Goal: Task Accomplishment & Management: Use online tool/utility

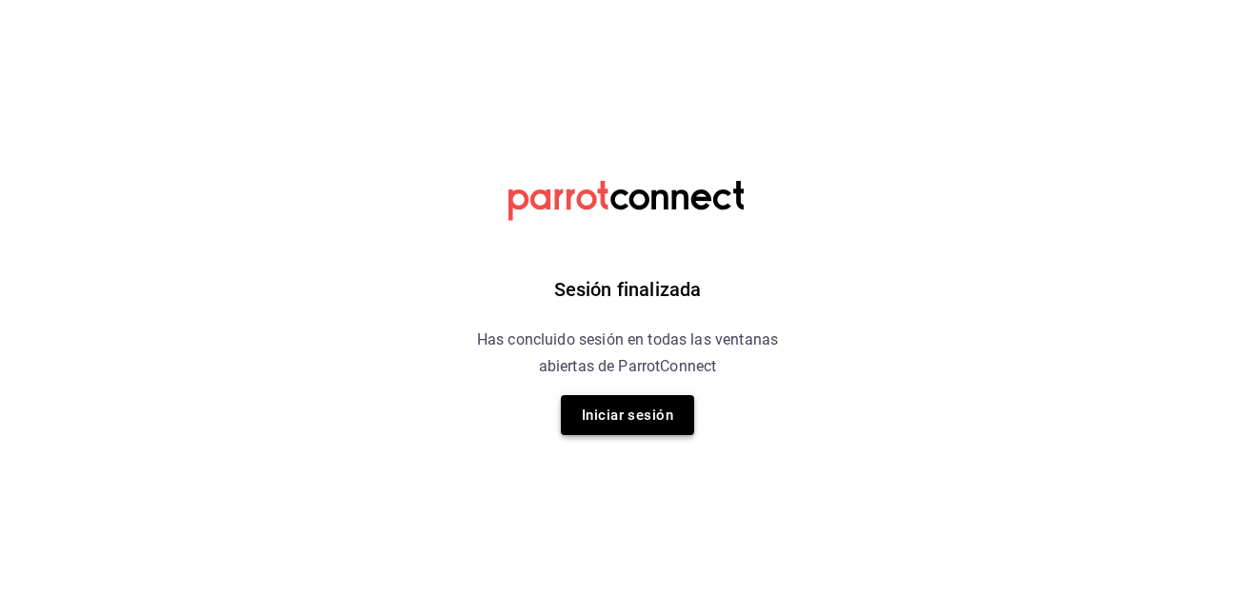
click at [621, 413] on button "Iniciar sesión" at bounding box center [627, 415] width 133 height 40
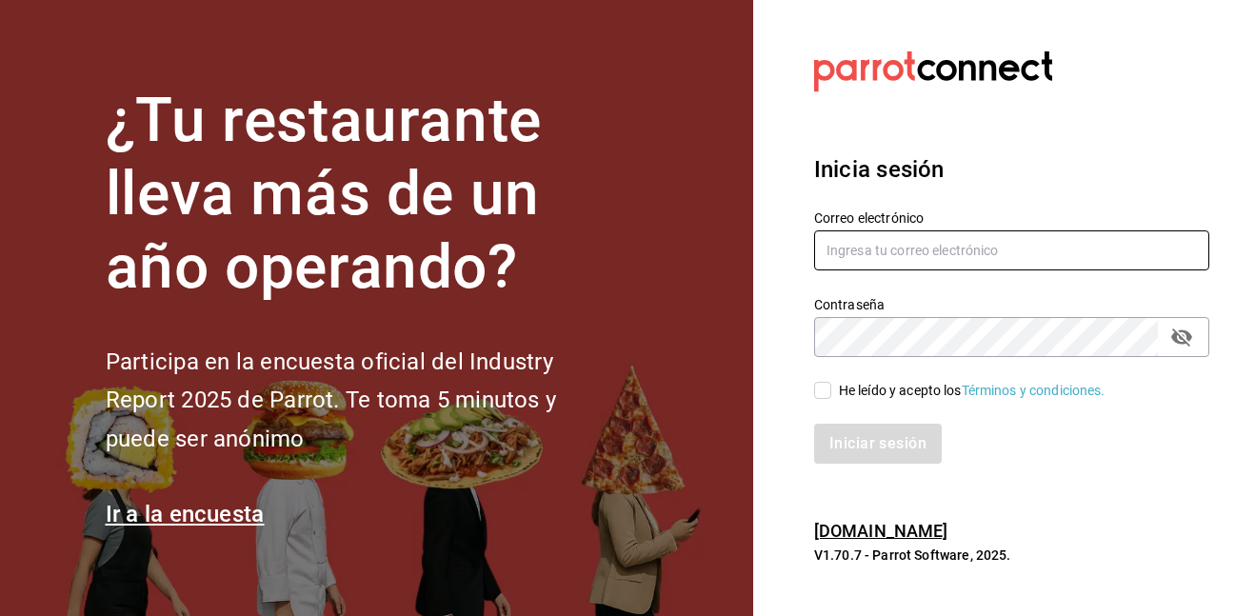
click at [956, 264] on input "text" at bounding box center [1011, 251] width 395 height 40
type input "[EMAIL_ADDRESS][DOMAIN_NAME]"
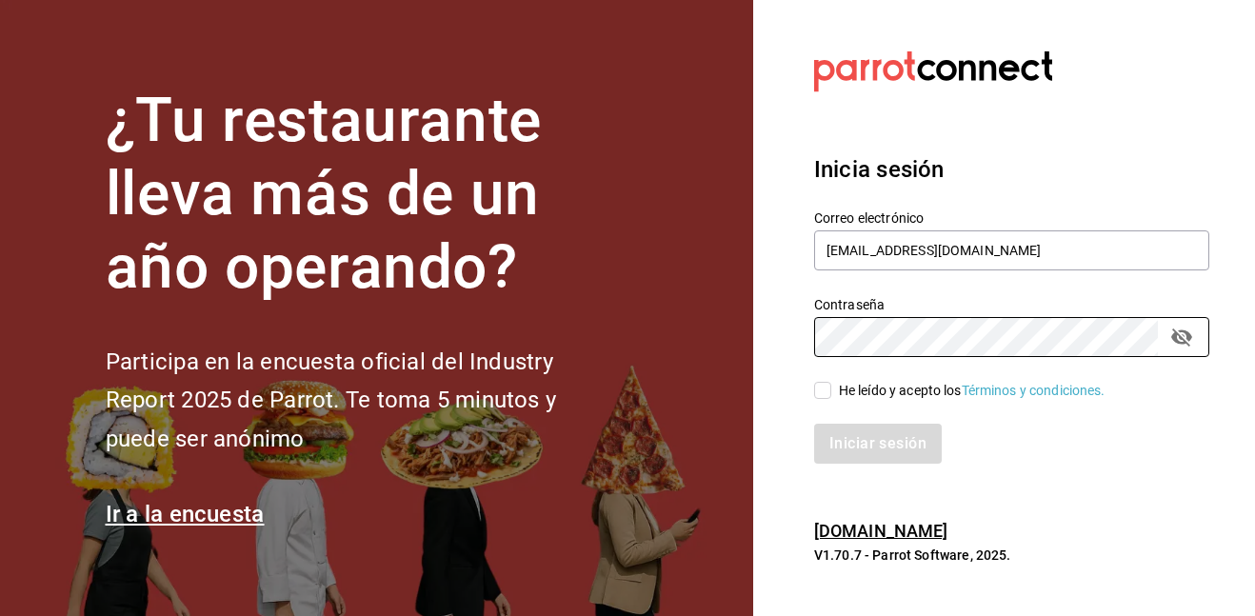
click at [826, 381] on label "He leído y acepto los Términos y condiciones." at bounding box center [959, 391] width 291 height 20
click at [826, 382] on input "He leído y acepto los Términos y condiciones." at bounding box center [822, 390] width 17 height 17
checkbox input "true"
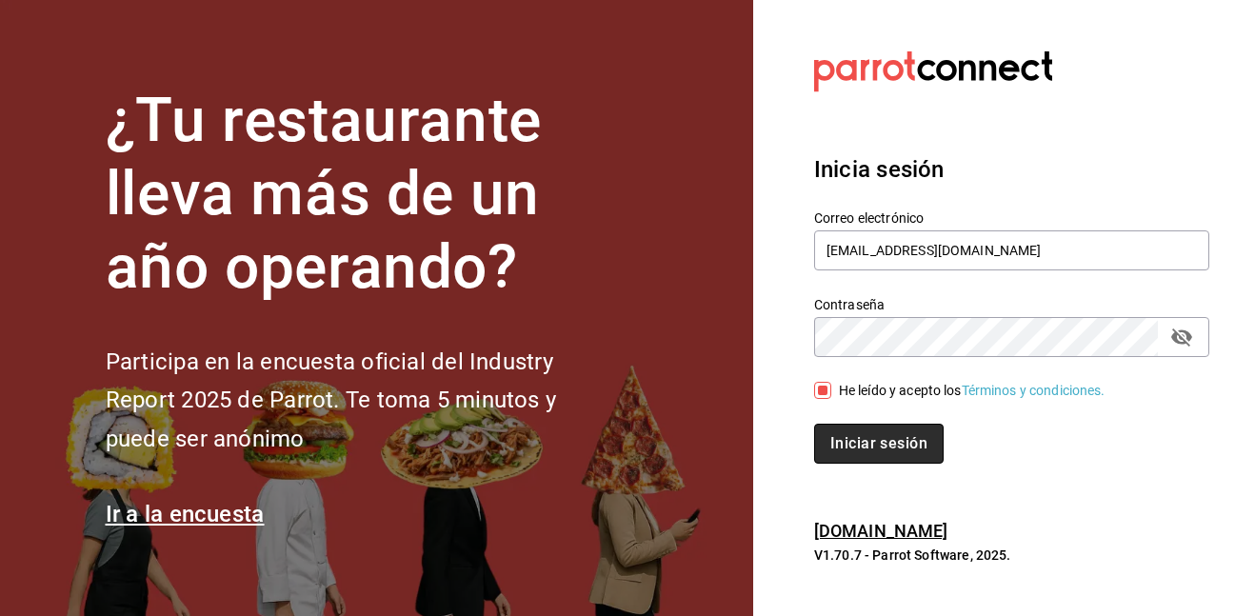
click at [854, 436] on button "Iniciar sesión" at bounding box center [879, 444] width 130 height 40
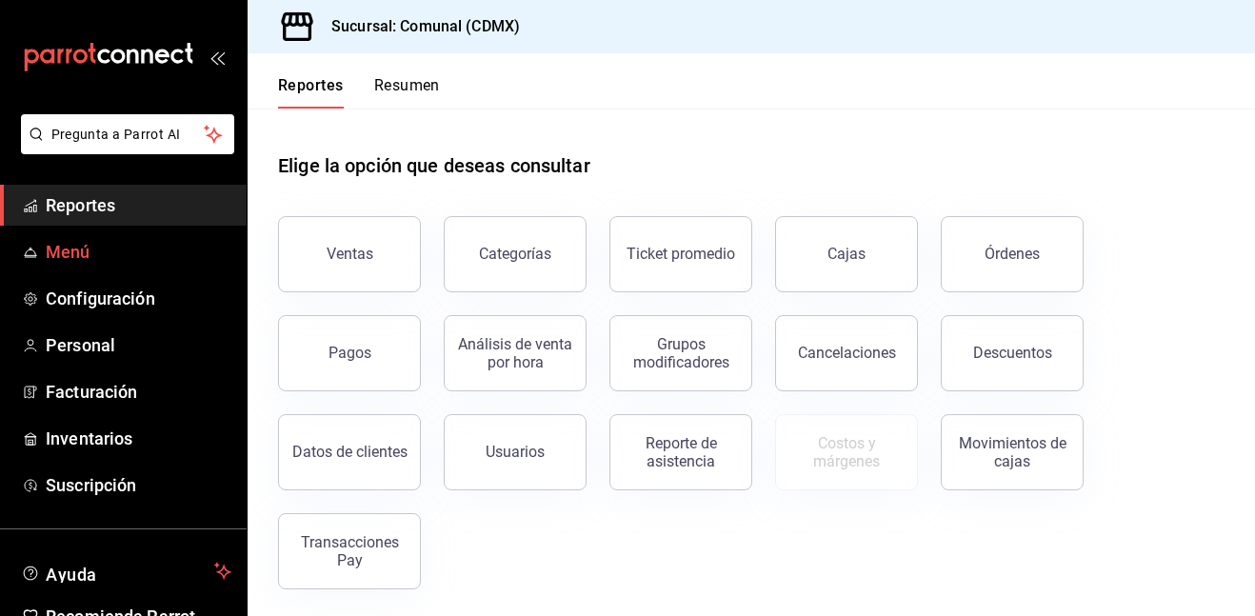
click at [106, 254] on span "Menú" at bounding box center [139, 252] width 186 height 26
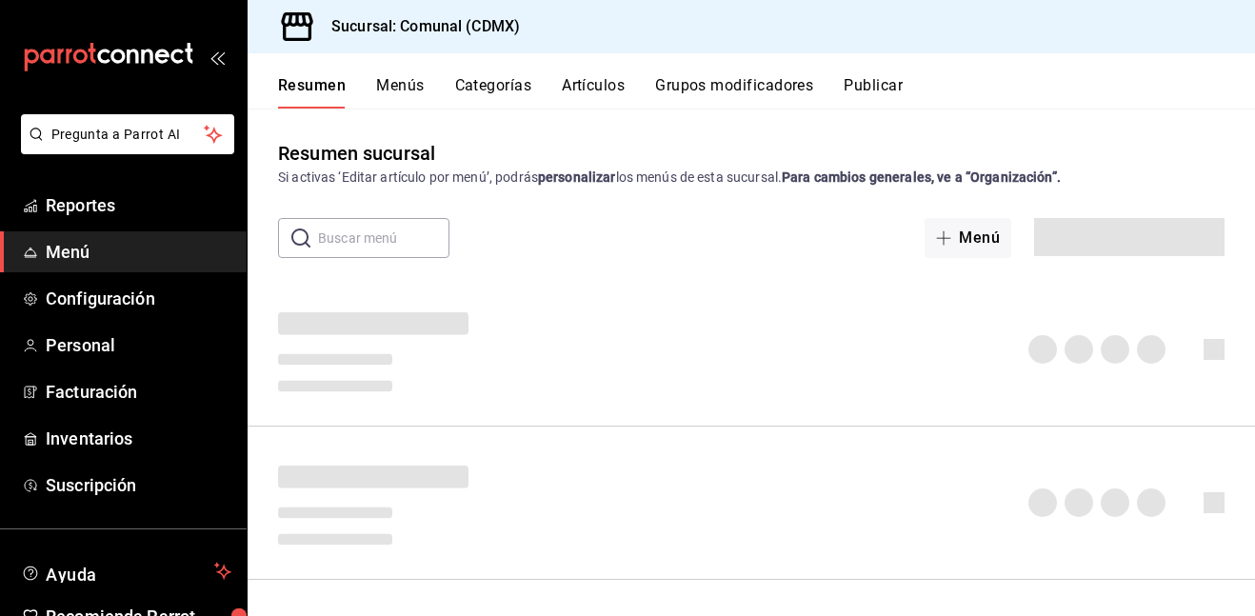
click at [597, 85] on button "Artículos" at bounding box center [593, 92] width 63 height 32
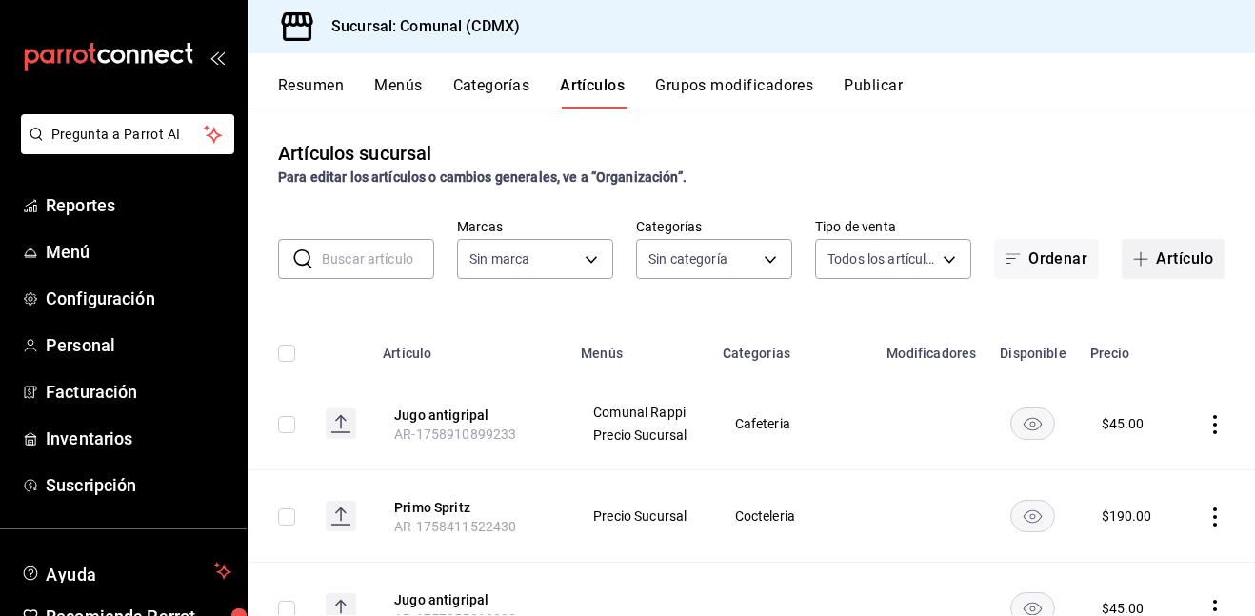
click at [1173, 253] on button "Artículo" at bounding box center [1173, 259] width 103 height 40
type input "faef3278-9b99-42c6-8ac8-e0300fca0e2c,33125de9-4901-4ec6-b84e-77e6867be9ef,efca8…"
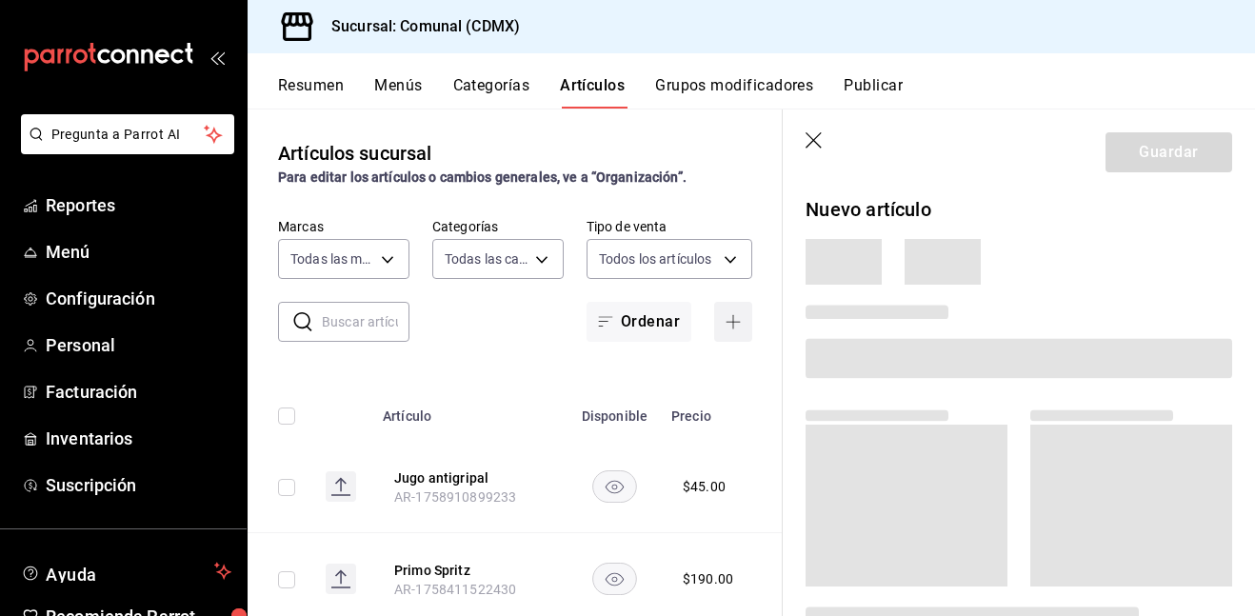
type input "d24cf336-c188-4352-9f58-2d55779139a3"
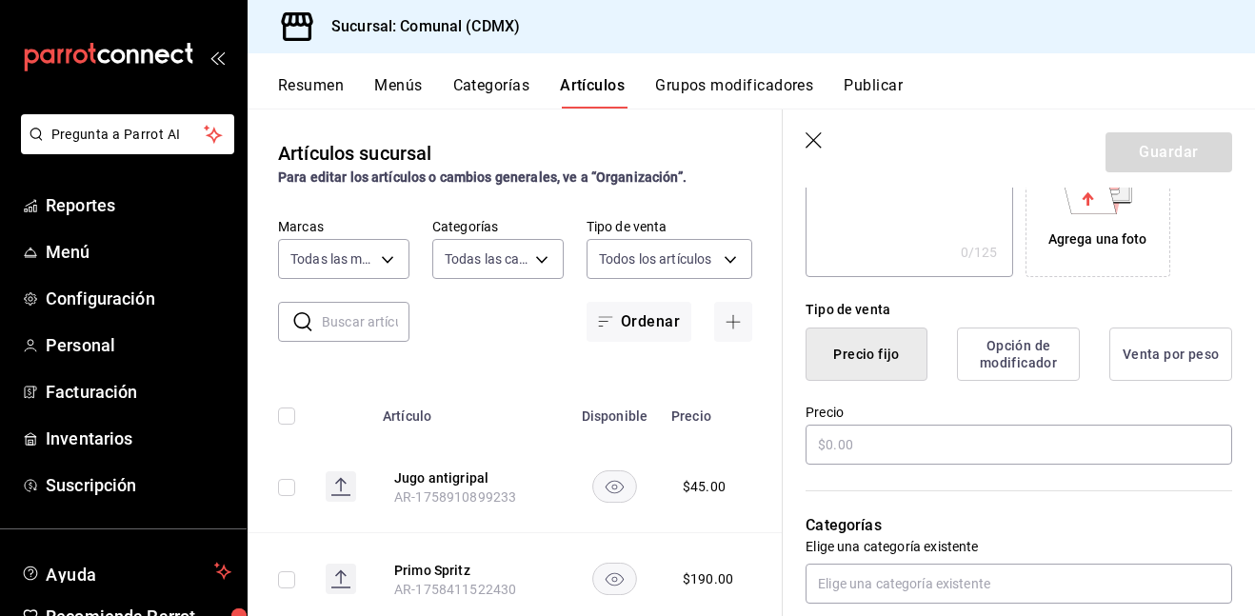
scroll to position [374, 0]
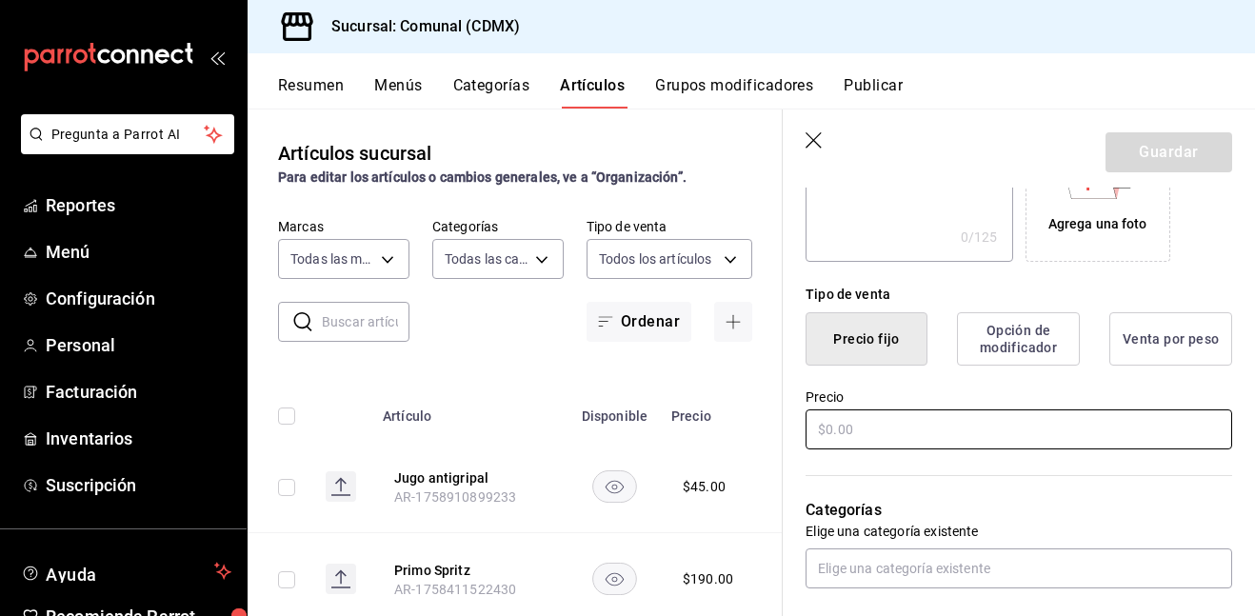
type input "Milk punch"
click at [910, 420] on input "text" at bounding box center [1019, 430] width 427 height 40
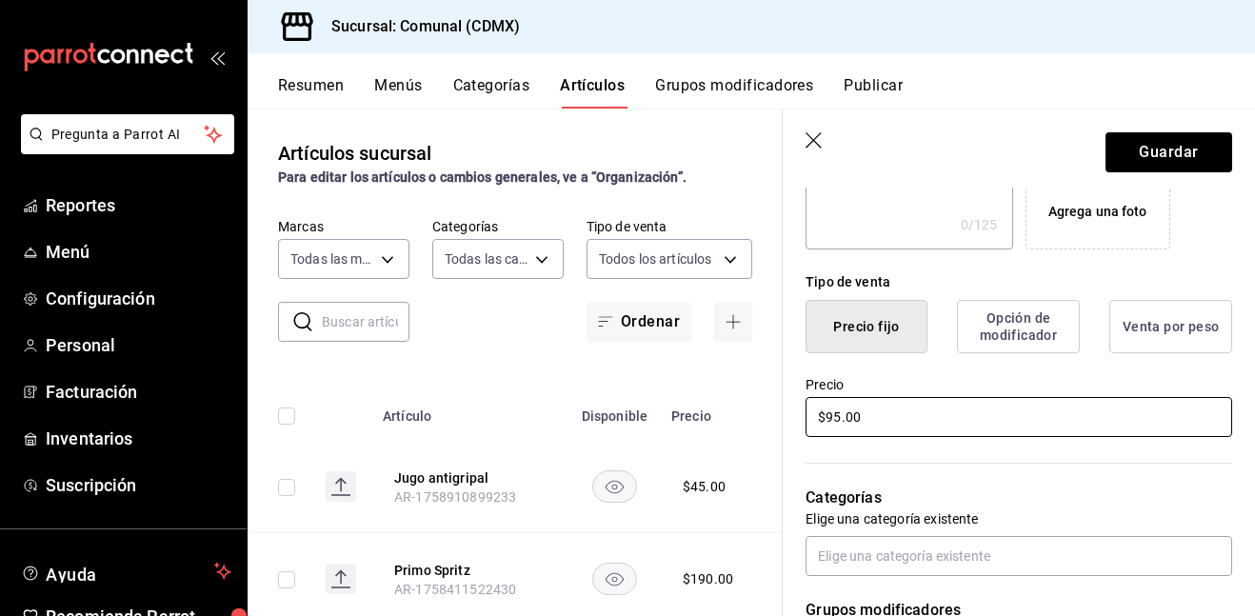
scroll to position [392, 0]
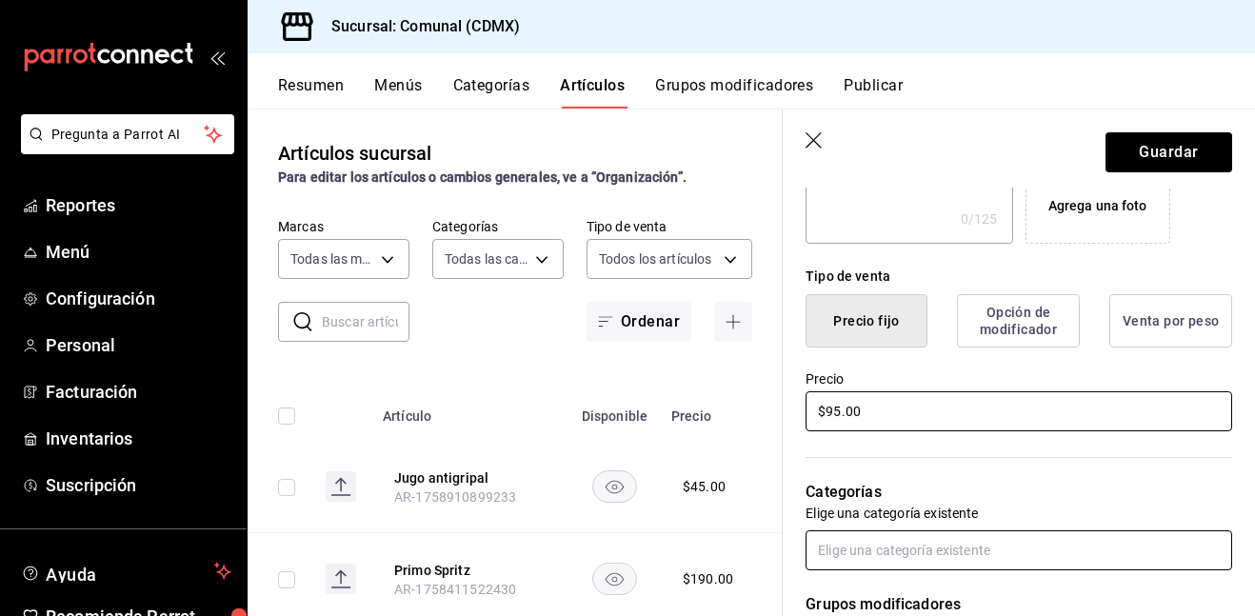
type input "$95.00"
click at [987, 538] on input "text" at bounding box center [1019, 551] width 427 height 40
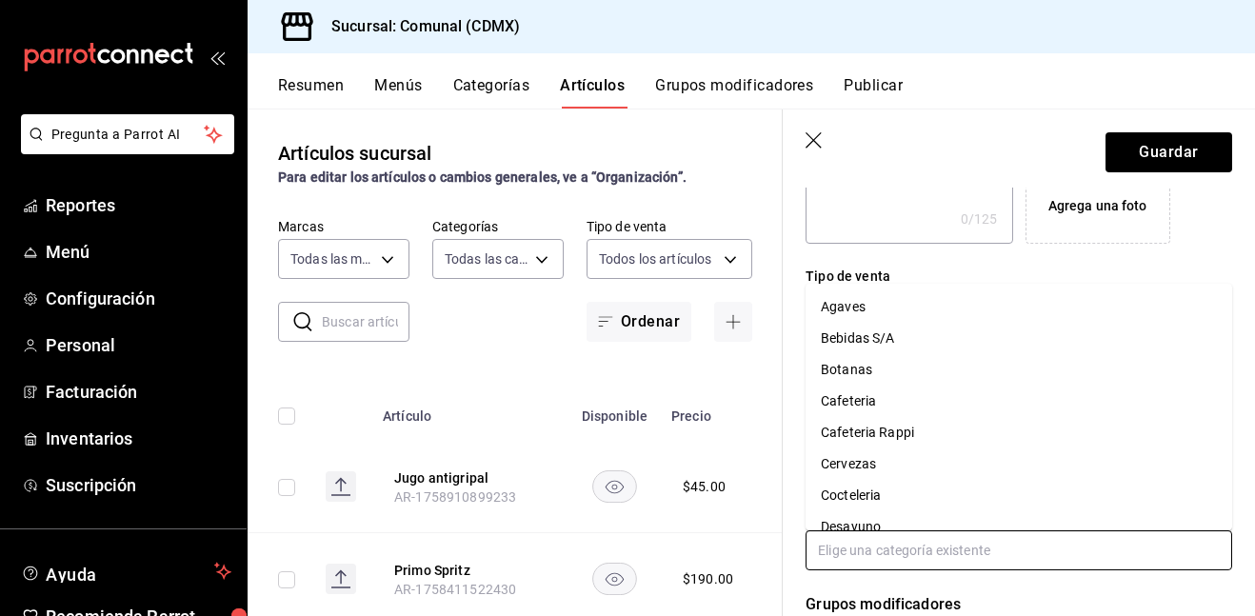
click at [870, 410] on li "Cafeteria" at bounding box center [1019, 401] width 427 height 31
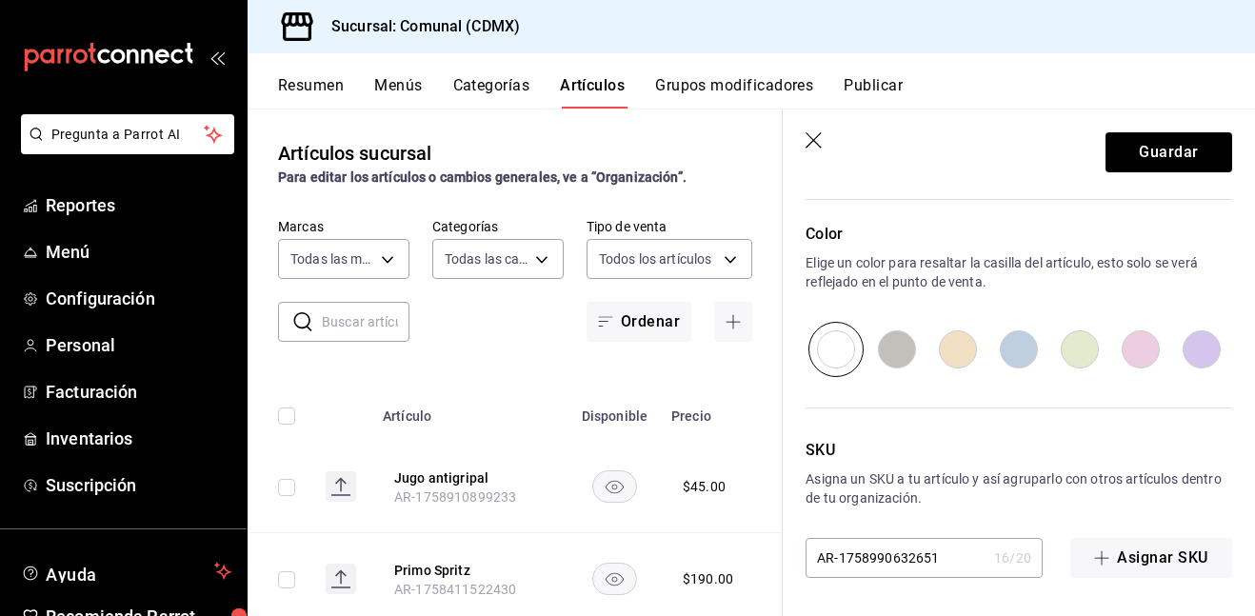
scroll to position [969, 0]
click at [943, 337] on input "radio" at bounding box center [958, 350] width 61 height 55
radio input "true"
click at [1172, 149] on button "Guardar" at bounding box center [1169, 152] width 127 height 40
